Goal: Information Seeking & Learning: Learn about a topic

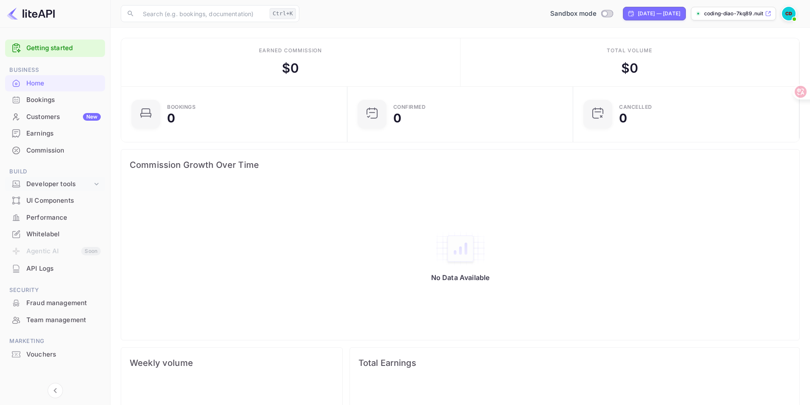
click at [55, 185] on div "Developer tools" at bounding box center [59, 184] width 66 height 10
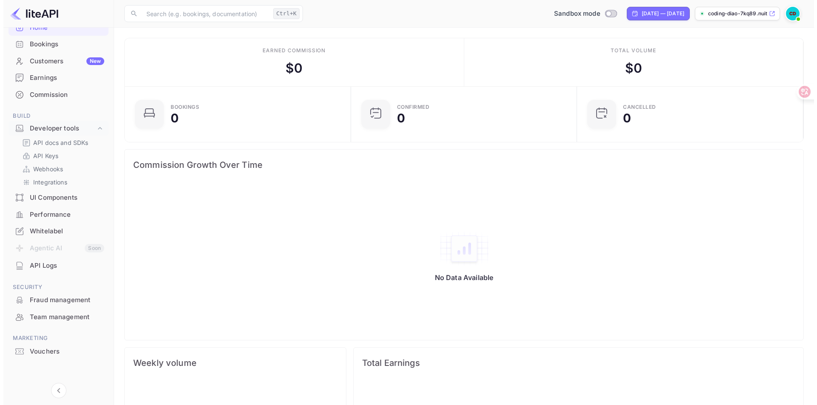
scroll to position [57, 0]
click at [40, 262] on div "API Logs" at bounding box center [63, 264] width 74 height 10
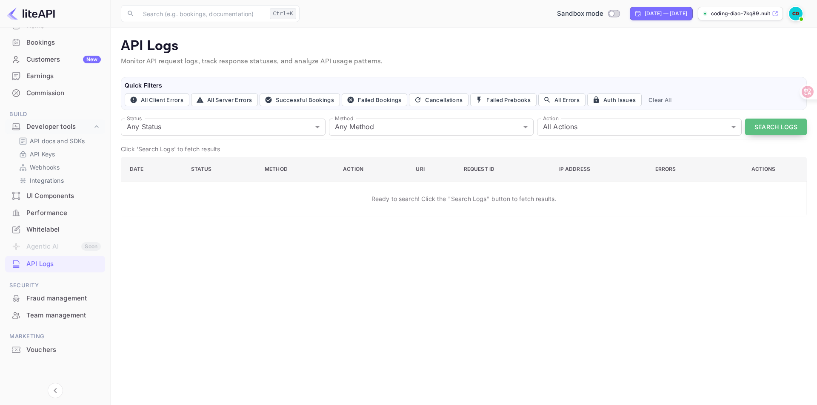
click at [755, 126] on button "Search Logs" at bounding box center [776, 127] width 62 height 17
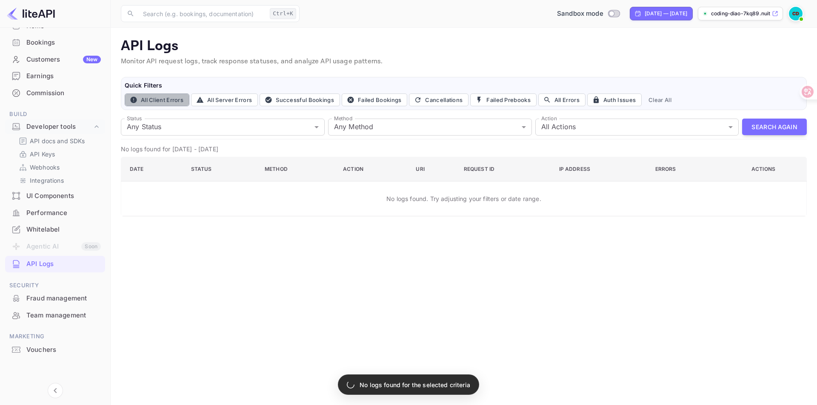
click at [168, 100] on button "All Client Errors" at bounding box center [157, 100] width 65 height 13
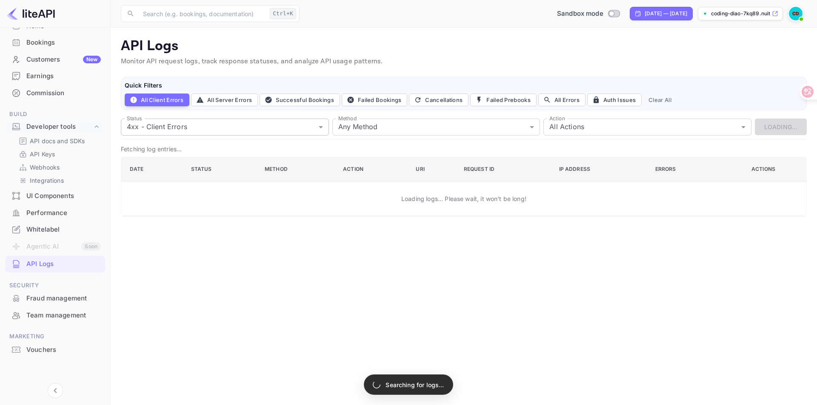
click at [193, 129] on body "Getting started Business Home Bookings Customers New Earnings Commission Build …" at bounding box center [408, 202] width 817 height 405
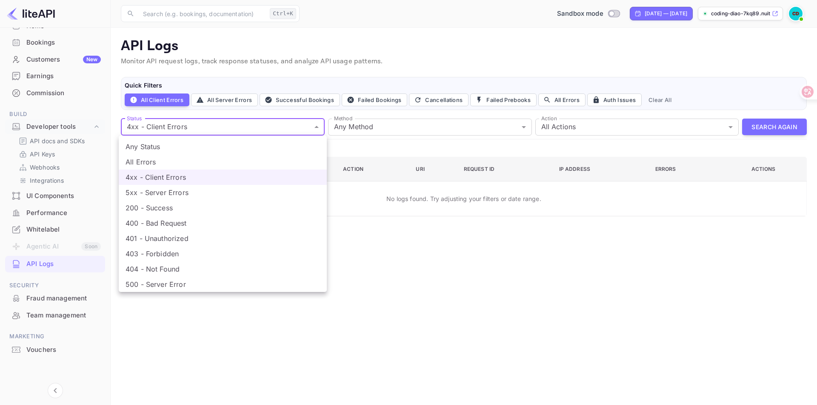
click at [151, 98] on div at bounding box center [408, 202] width 817 height 405
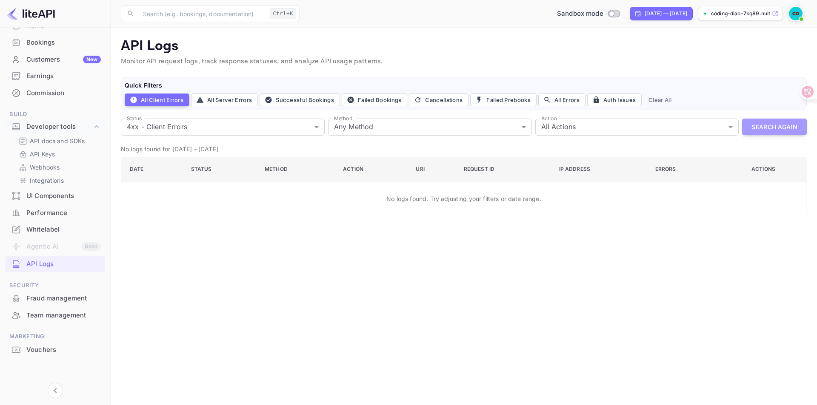
click at [762, 128] on button "Search Again" at bounding box center [774, 127] width 65 height 17
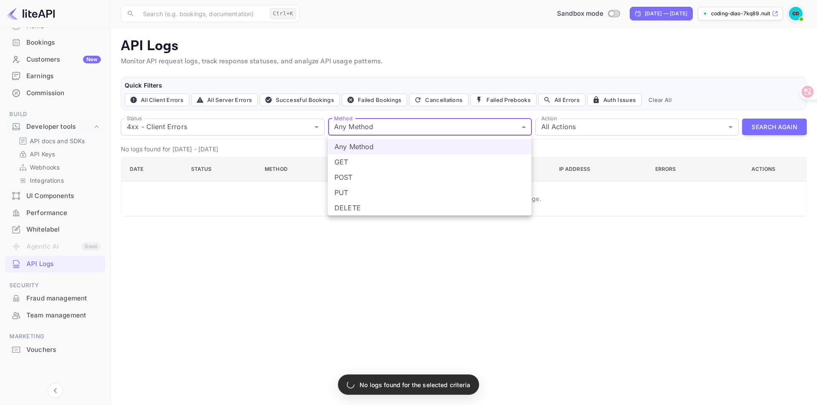
click at [433, 126] on body "Getting started Business Home Bookings Customers New Earnings Commission Build …" at bounding box center [408, 202] width 817 height 405
click at [433, 126] on div at bounding box center [408, 202] width 817 height 405
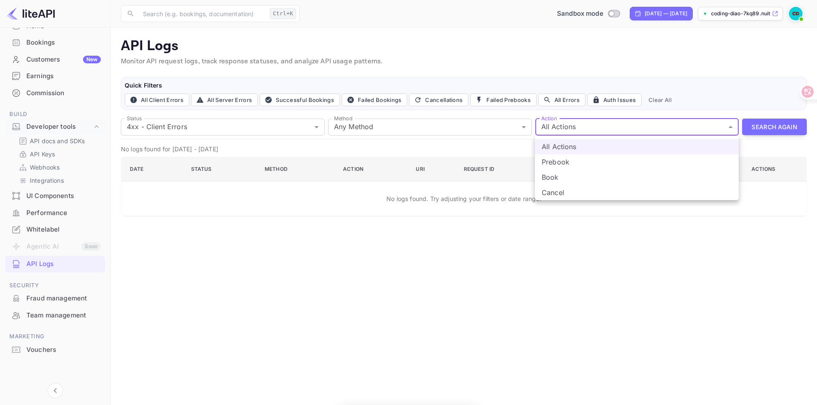
click at [558, 130] on body "Getting started Business Home Bookings Customers New Earnings Commission Build …" at bounding box center [408, 202] width 817 height 405
click at [558, 130] on div at bounding box center [408, 202] width 817 height 405
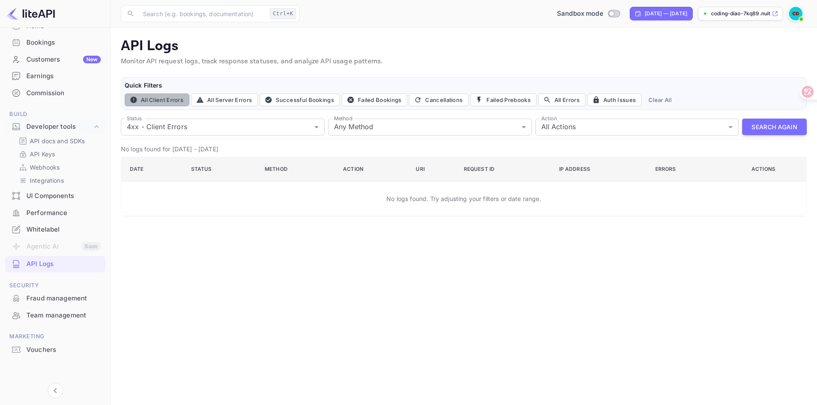
click at [167, 98] on button "All Client Errors" at bounding box center [157, 100] width 65 height 13
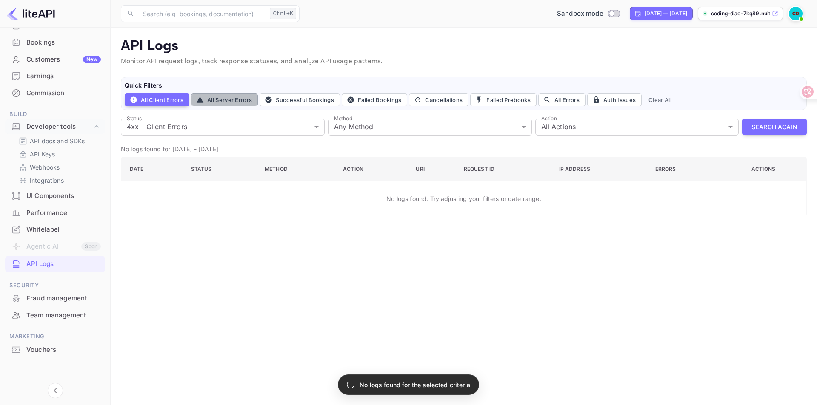
click at [229, 106] on button "All Server Errors" at bounding box center [224, 100] width 67 height 13
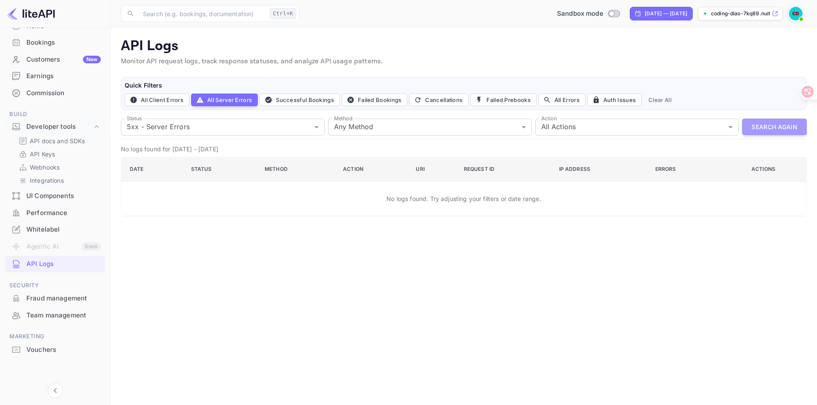
click at [772, 123] on button "Search Again" at bounding box center [774, 127] width 65 height 17
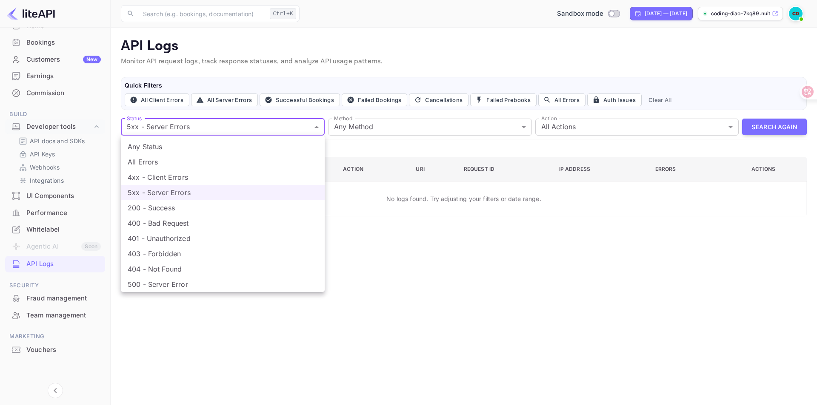
click at [213, 127] on body "Getting started Business Home Bookings Customers New Earnings Commission Build …" at bounding box center [408, 202] width 817 height 405
click at [149, 160] on li "All Errors" at bounding box center [223, 161] width 204 height 15
type input "4xx,5xx"
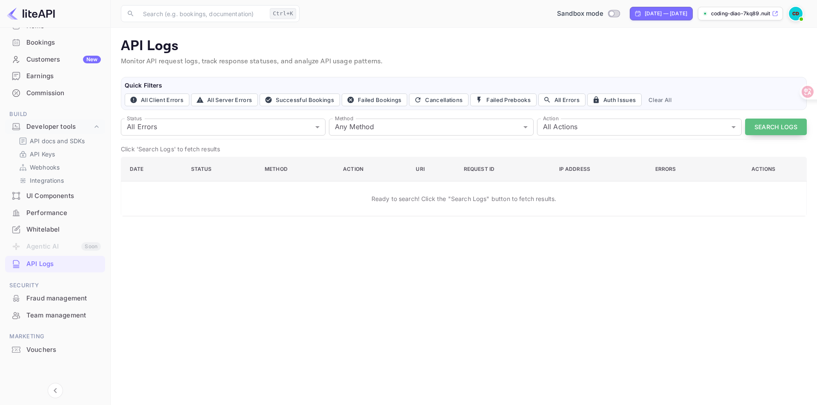
click at [760, 129] on button "Search Logs" at bounding box center [776, 127] width 62 height 17
click at [49, 152] on p "API Keys" at bounding box center [42, 154] width 25 height 9
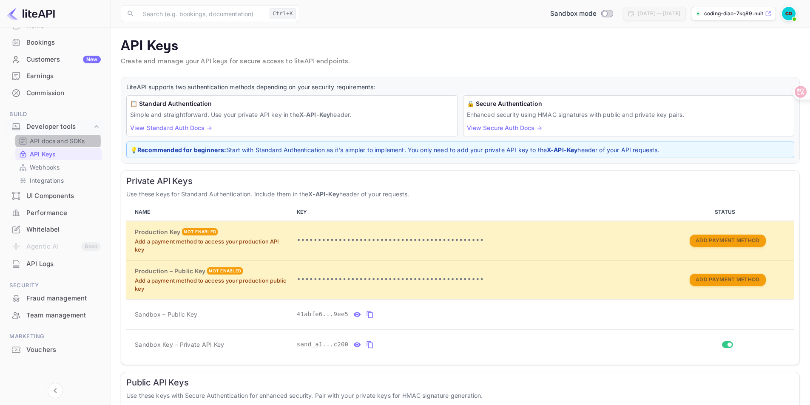
click at [54, 141] on p "API docs and SDKs" at bounding box center [57, 141] width 55 height 9
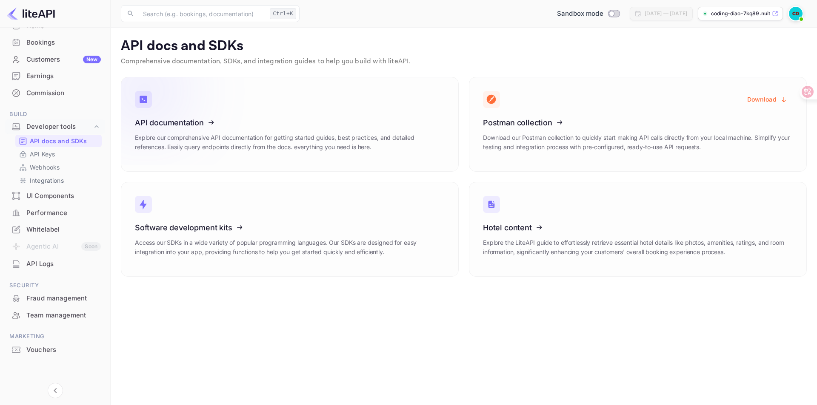
click at [176, 107] on icon at bounding box center [187, 121] width 132 height 88
click at [210, 108] on icon at bounding box center [187, 121] width 132 height 88
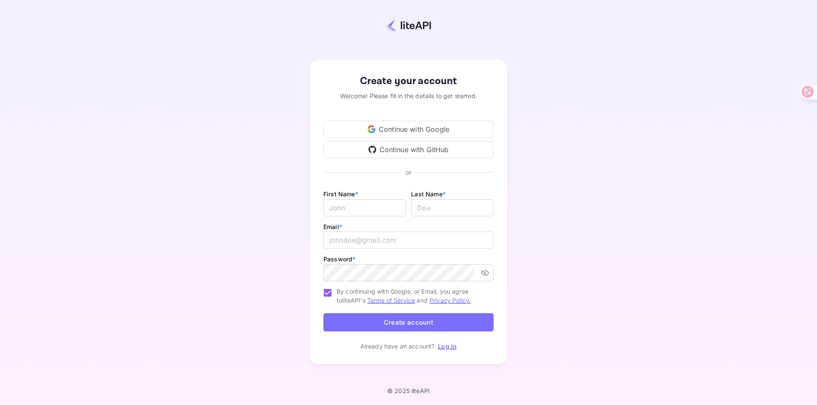
click at [452, 344] on p "Log in" at bounding box center [447, 346] width 19 height 9
click at [450, 345] on link "Log in" at bounding box center [447, 346] width 19 height 7
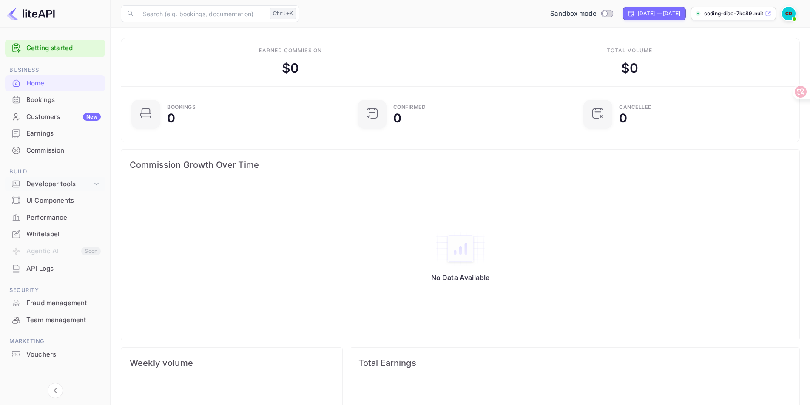
click at [48, 186] on div "Developer tools" at bounding box center [59, 184] width 66 height 10
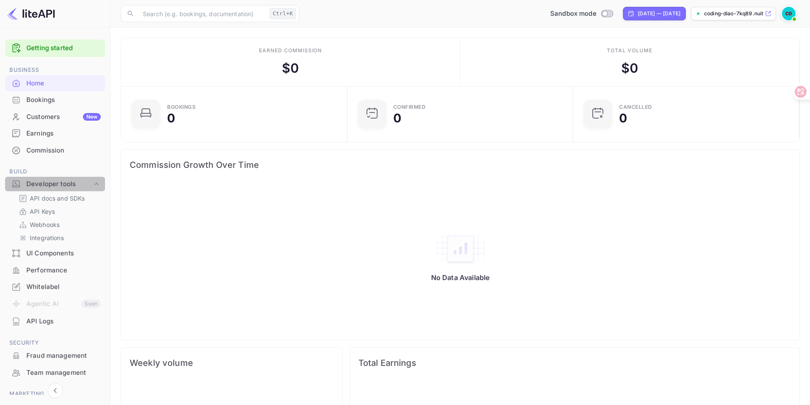
click at [49, 181] on div "Developer tools" at bounding box center [59, 184] width 66 height 10
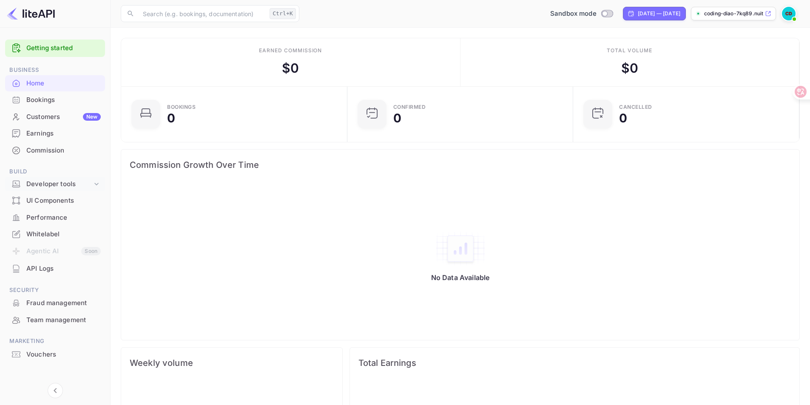
click at [54, 187] on div "Developer tools" at bounding box center [59, 184] width 66 height 10
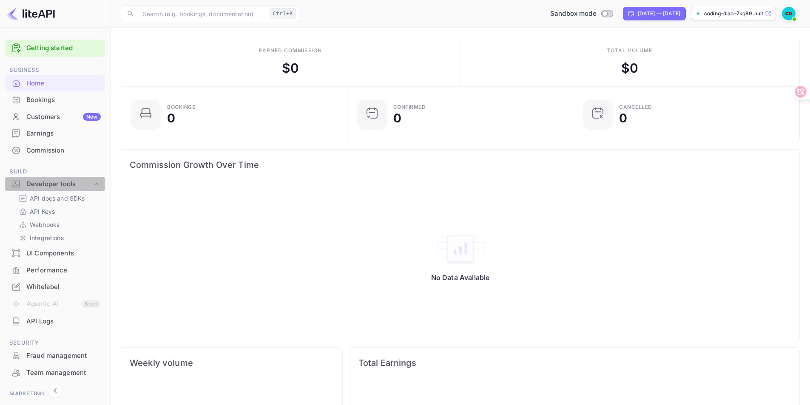
click at [51, 185] on div "Developer tools" at bounding box center [59, 184] width 66 height 10
